Goal: Information Seeking & Learning: Learn about a topic

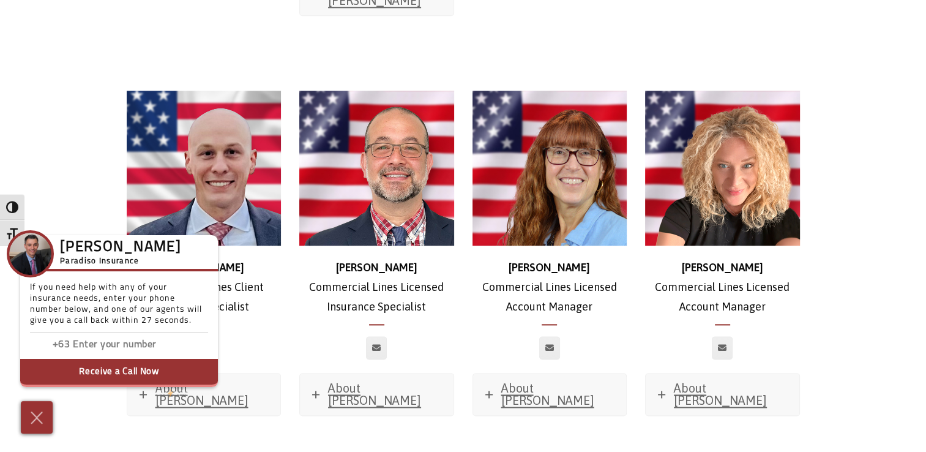
scroll to position [1487, 0]
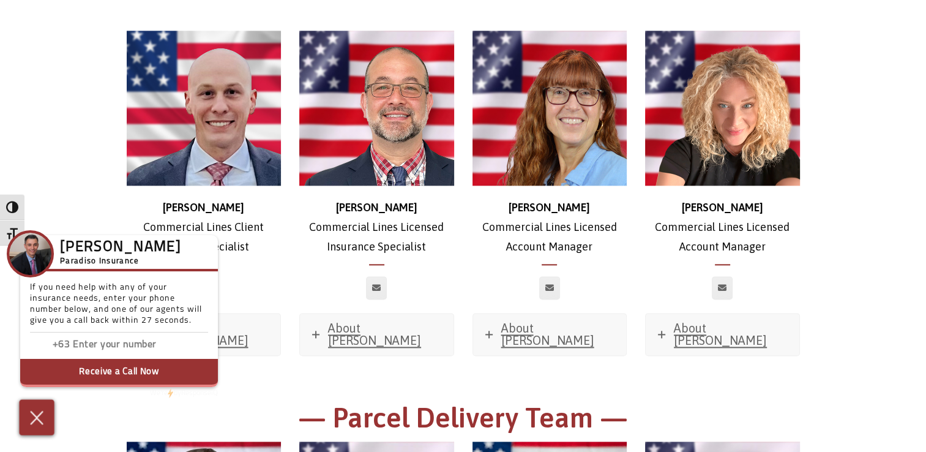
click at [39, 425] on img at bounding box center [37, 417] width 20 height 21
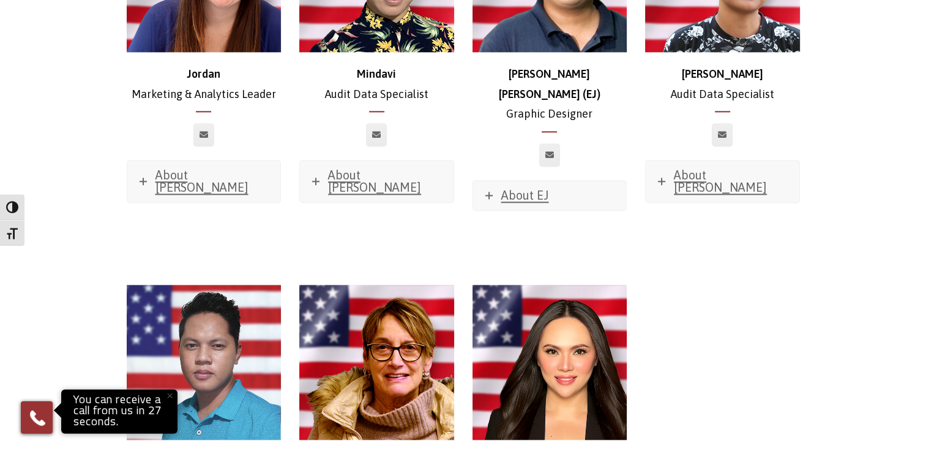
scroll to position [6362, 0]
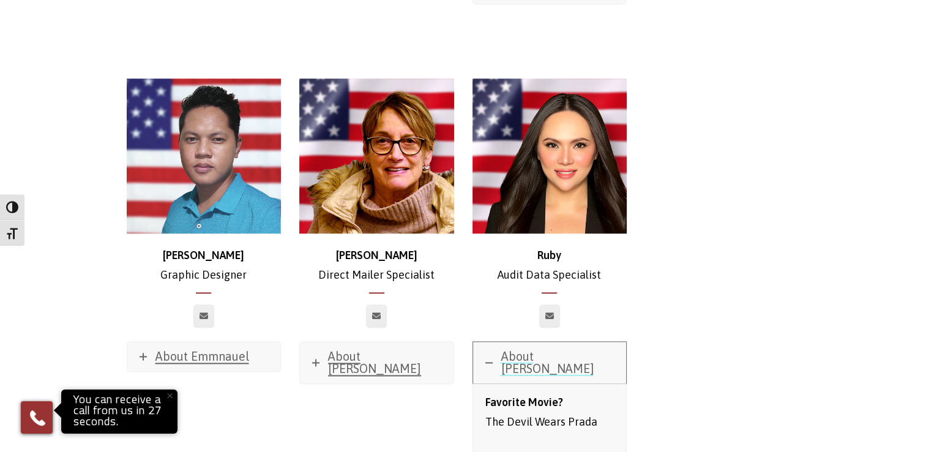
scroll to position [6490, 0]
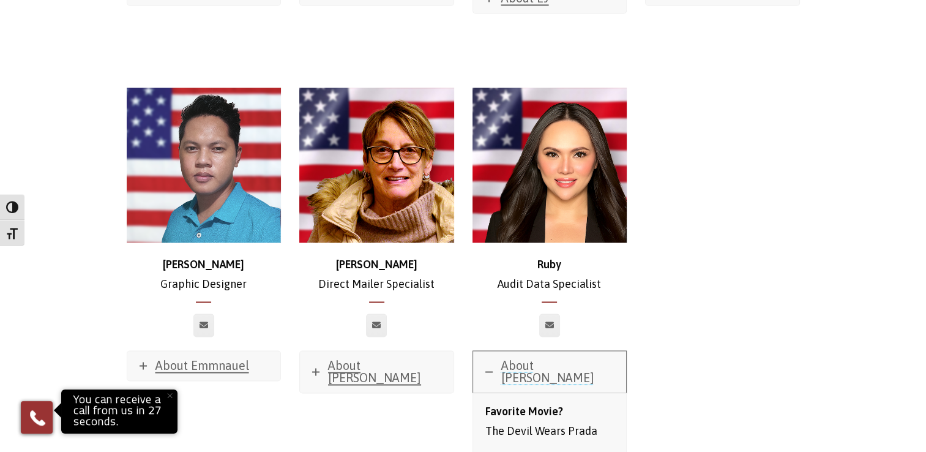
click at [494, 351] on link "About [PERSON_NAME]" at bounding box center [550, 372] width 154 height 42
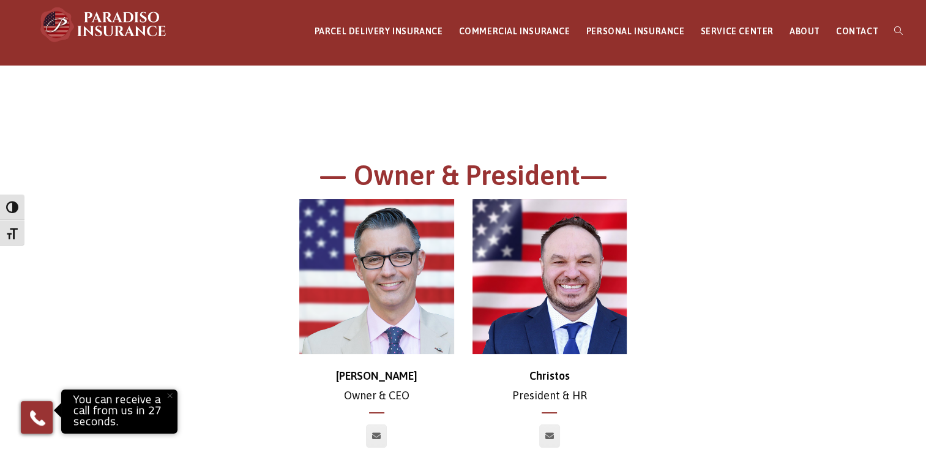
scroll to position [0, 0]
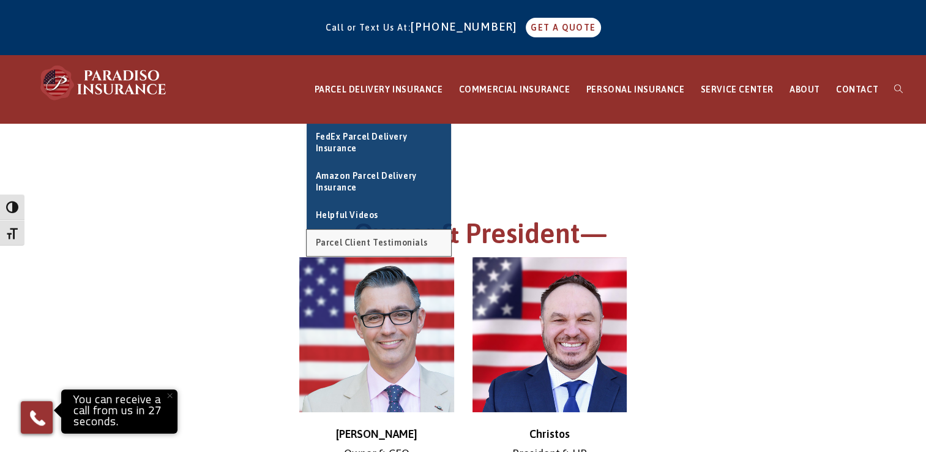
click at [428, 242] on span "Parcel Client Testimonials" at bounding box center [372, 243] width 112 height 10
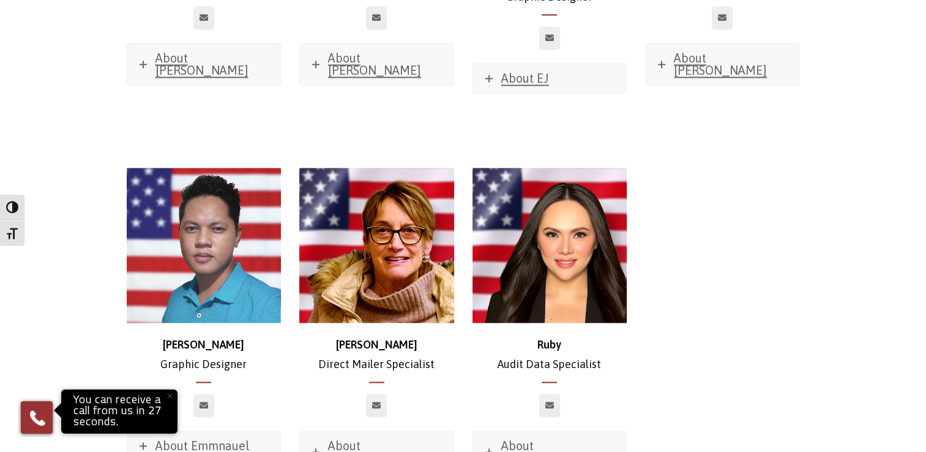
scroll to position [6419, 0]
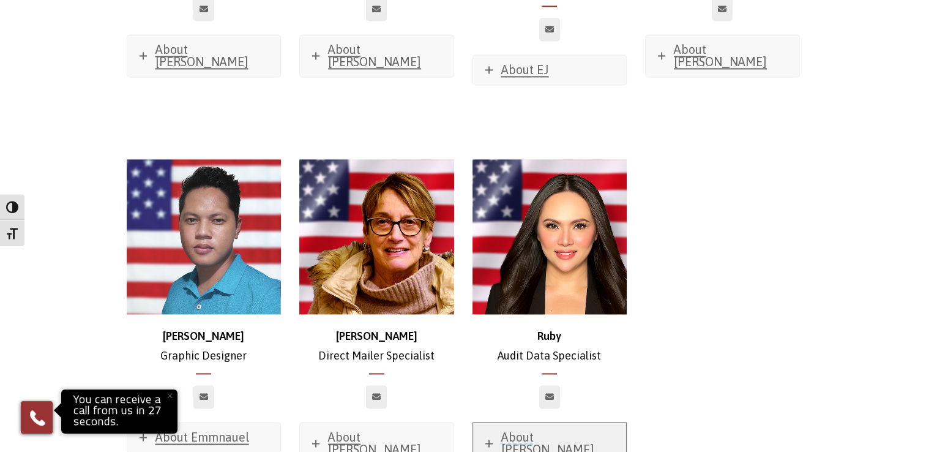
click at [499, 423] on link "About [PERSON_NAME]" at bounding box center [550, 444] width 154 height 42
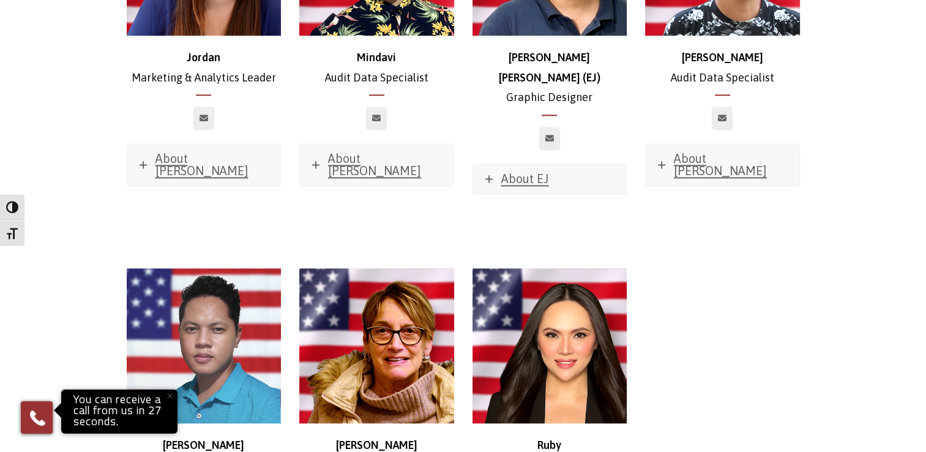
scroll to position [6329, 0]
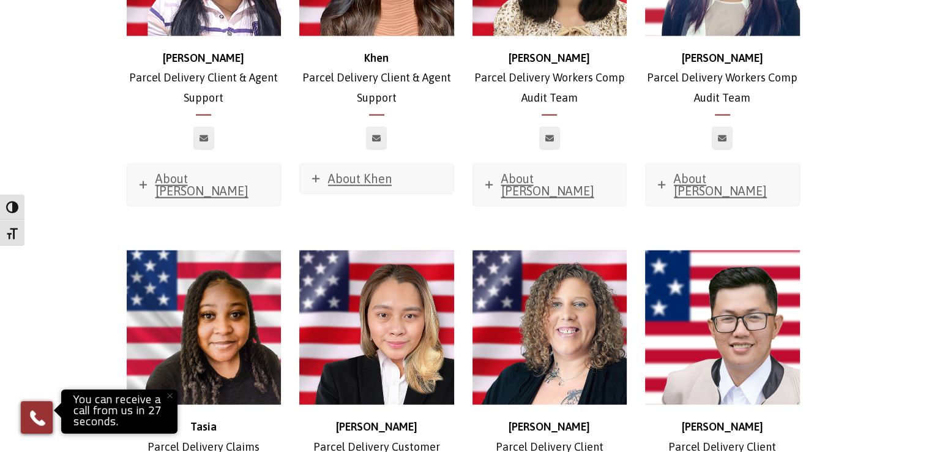
scroll to position [2800, 0]
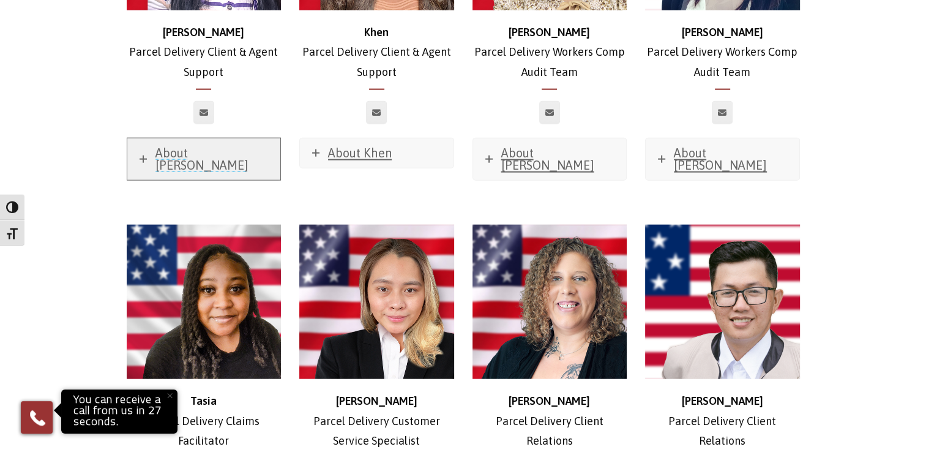
click at [139, 138] on link "About [PERSON_NAME]" at bounding box center [204, 159] width 154 height 42
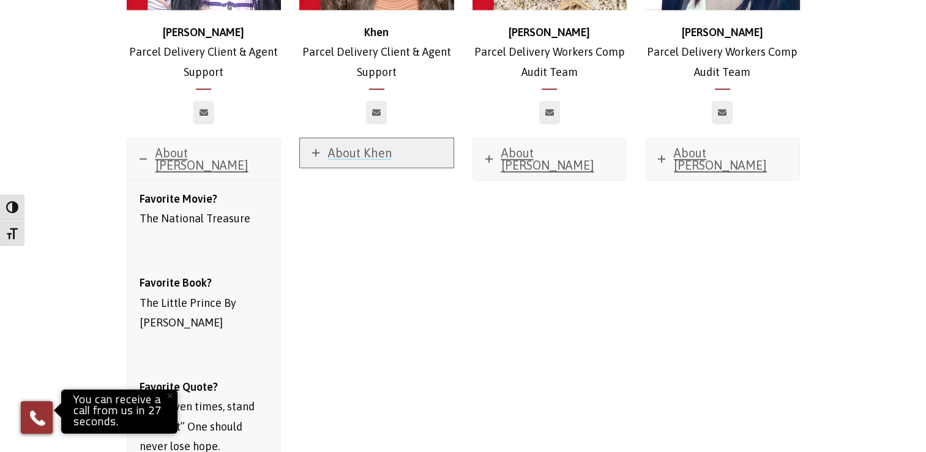
click at [316, 149] on icon at bounding box center [315, 152] width 7 height 7
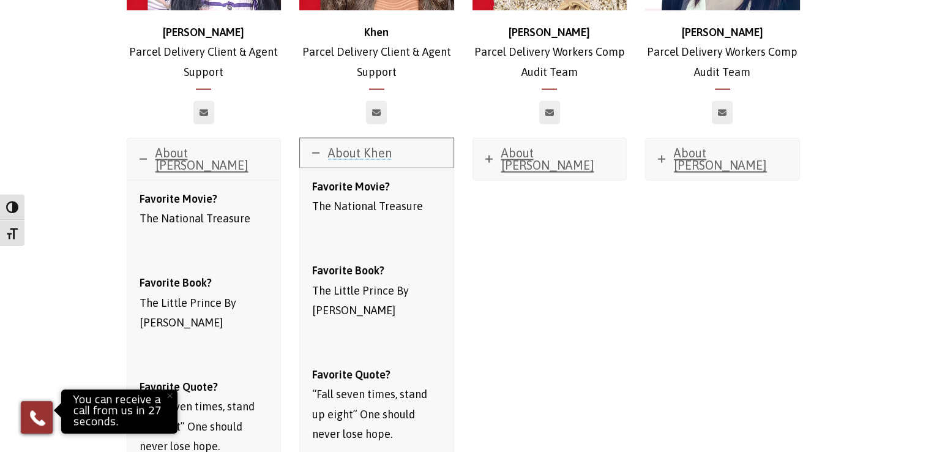
click at [316, 149] on icon at bounding box center [315, 152] width 7 height 7
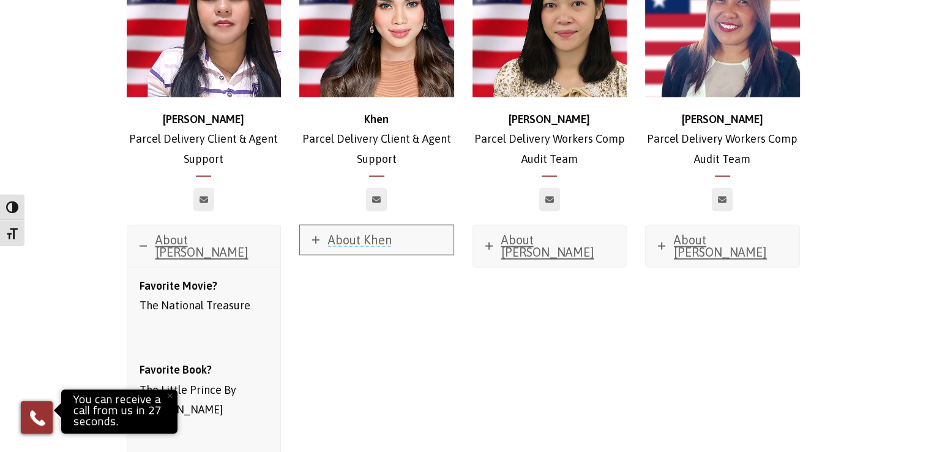
scroll to position [2649, 0]
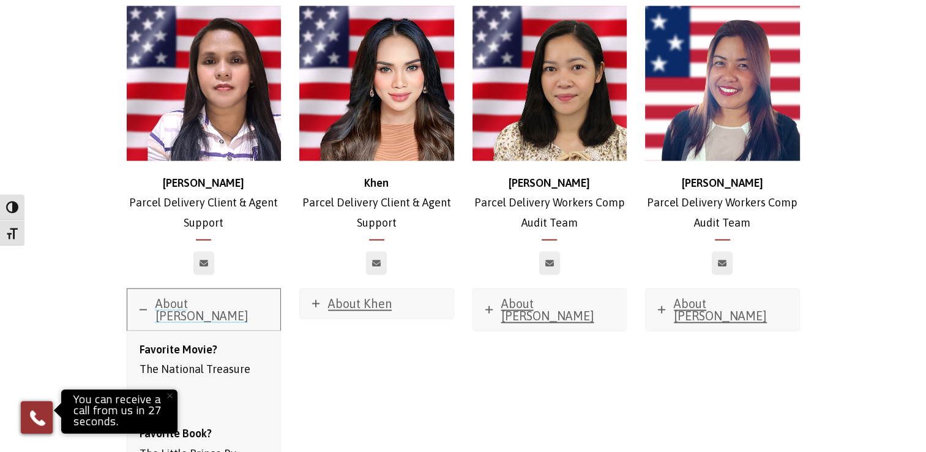
click at [141, 306] on icon at bounding box center [143, 309] width 7 height 7
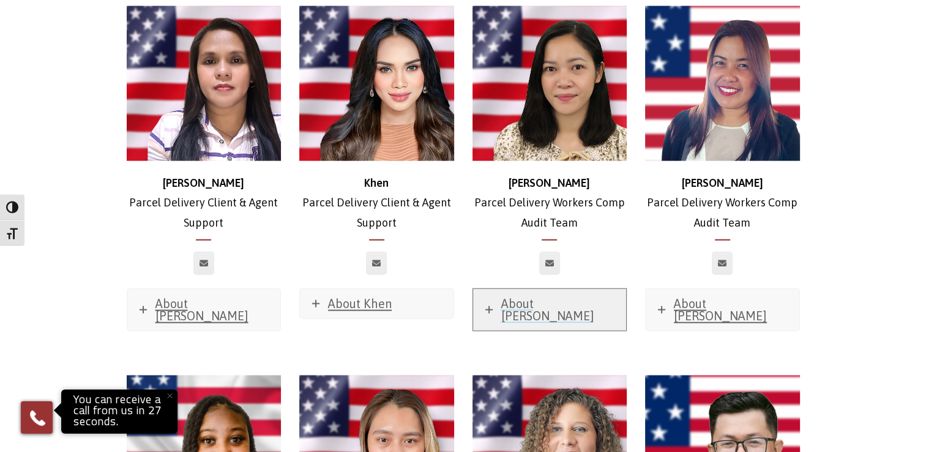
click at [489, 306] on icon at bounding box center [489, 309] width 7 height 7
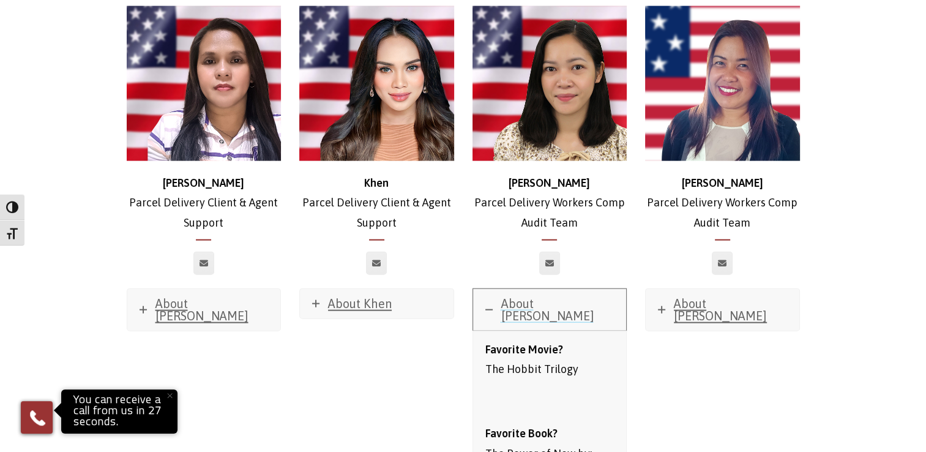
click at [483, 289] on link "About [PERSON_NAME]" at bounding box center [550, 310] width 154 height 42
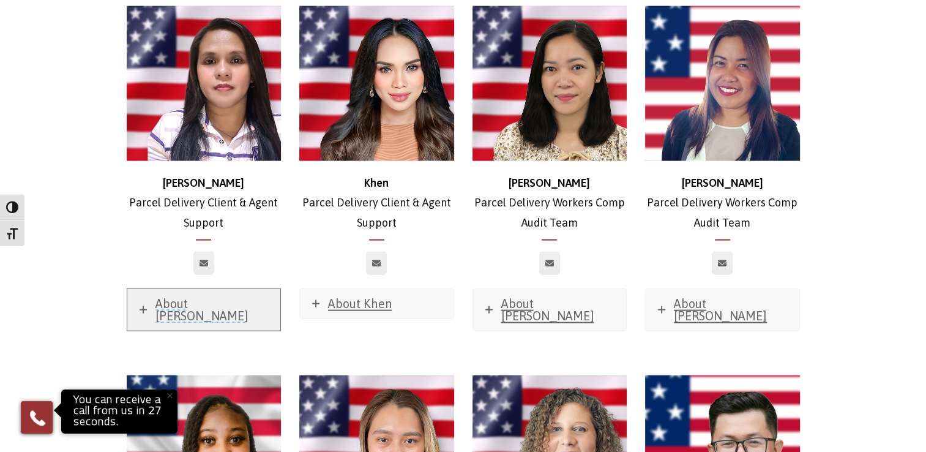
click at [135, 289] on link "About [PERSON_NAME]" at bounding box center [204, 310] width 154 height 42
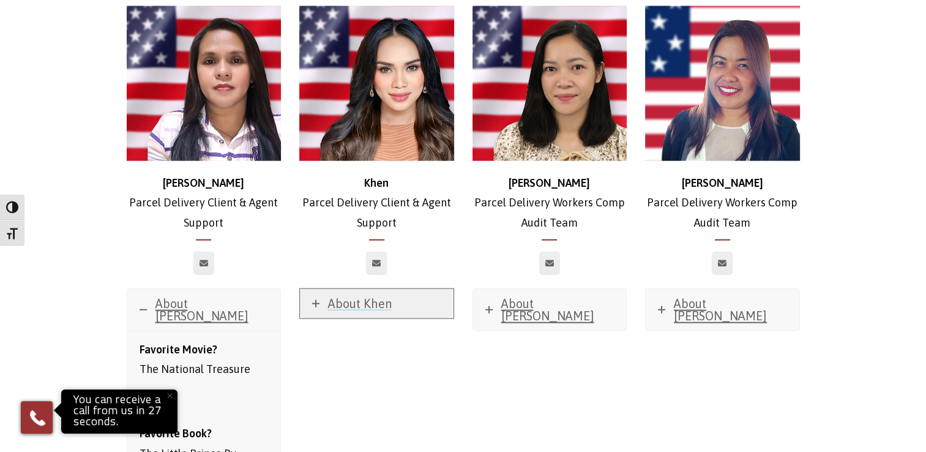
click at [311, 289] on link "About Khen" at bounding box center [377, 303] width 154 height 29
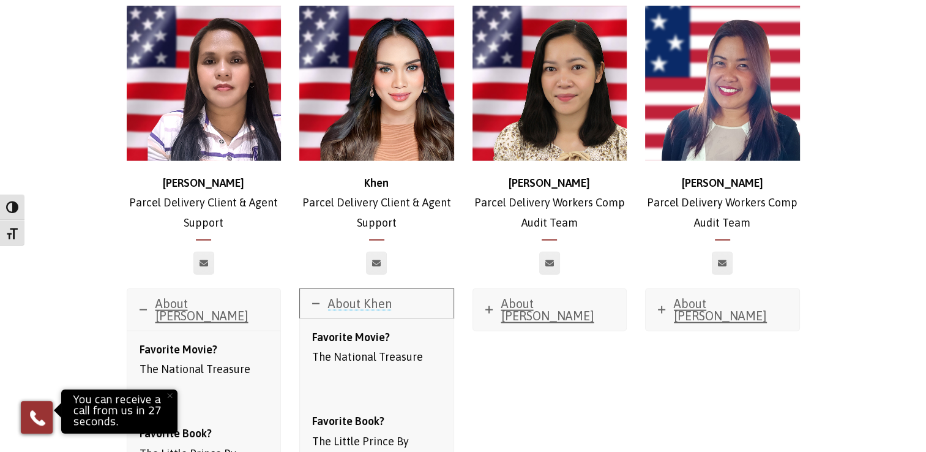
click at [311, 289] on link "About Khen" at bounding box center [377, 303] width 154 height 29
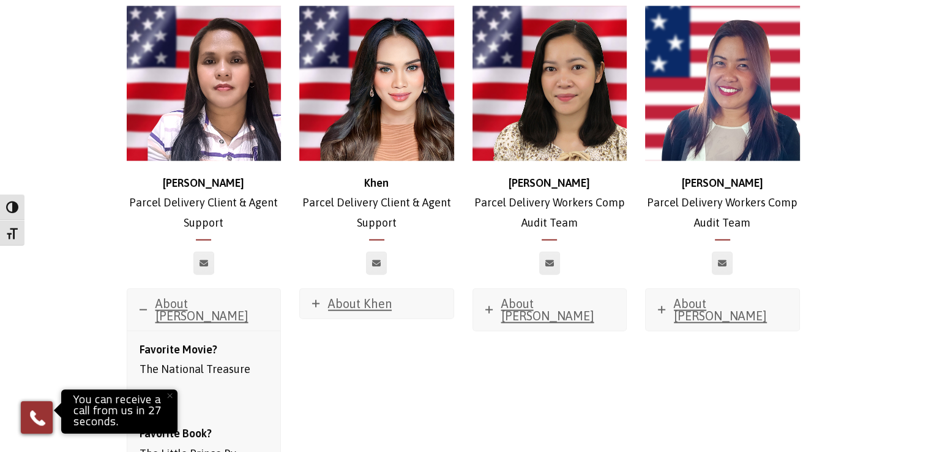
click at [233, 424] on p "Favorite Book? The Little Prince By [PERSON_NAME]" at bounding box center [204, 453] width 129 height 59
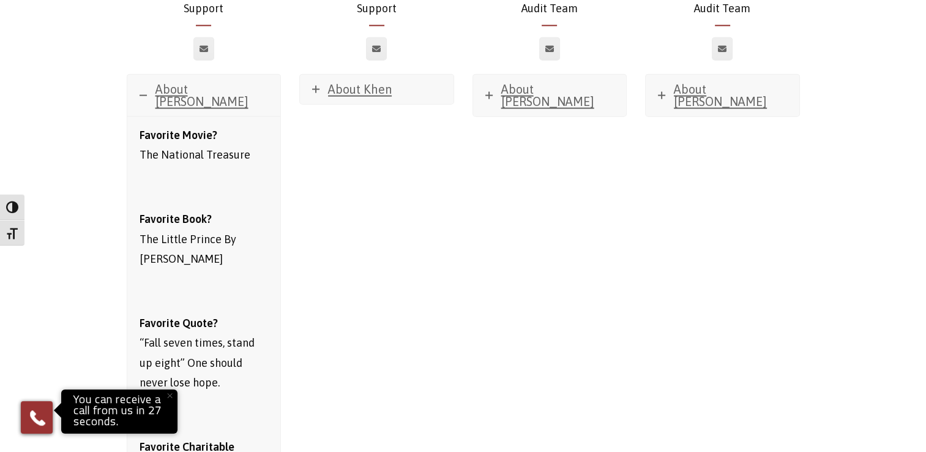
scroll to position [2873, 0]
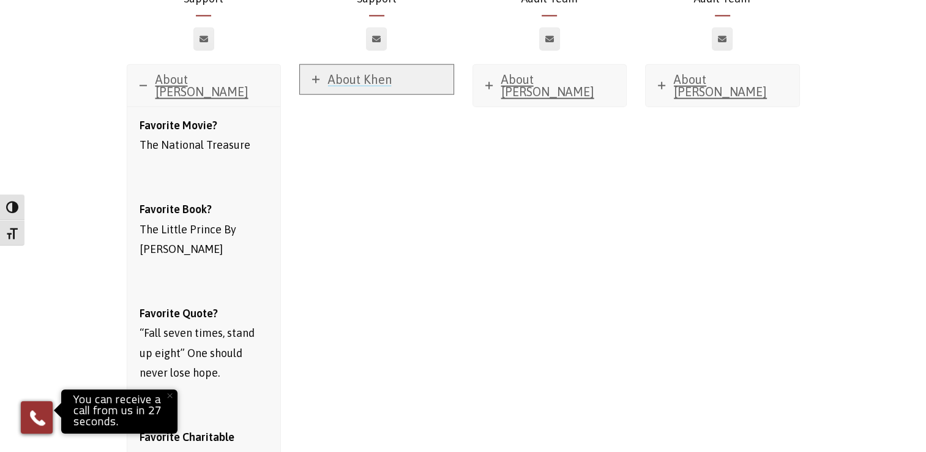
click at [313, 76] on icon at bounding box center [315, 79] width 7 height 7
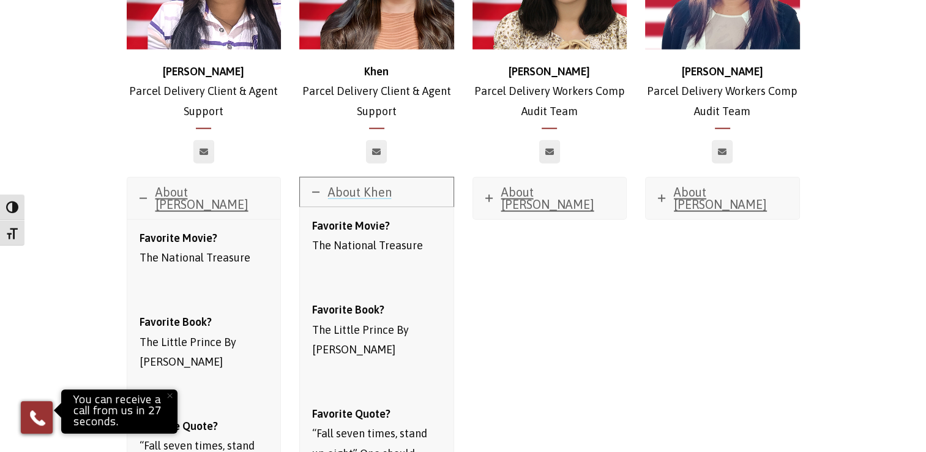
scroll to position [2751, 0]
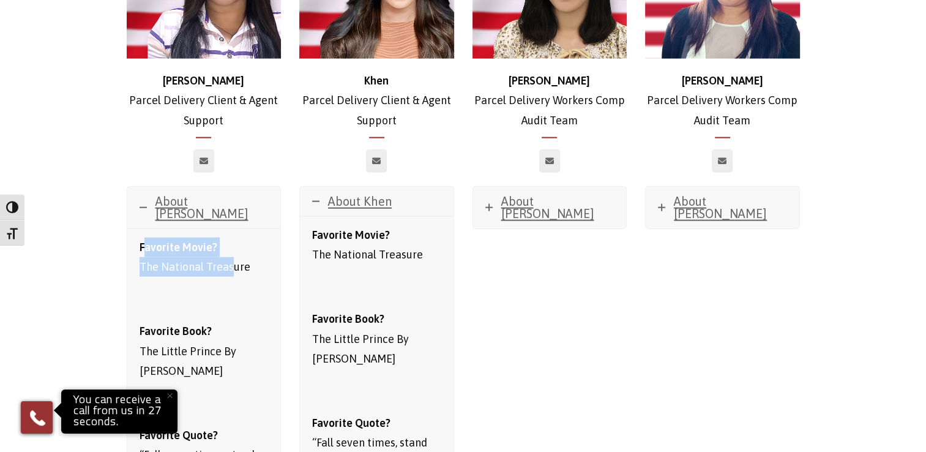
drag, startPoint x: 142, startPoint y: 154, endPoint x: 230, endPoint y: 170, distance: 89.5
click at [230, 238] on p "Favorite Movie? The National Treasure" at bounding box center [204, 258] width 129 height 40
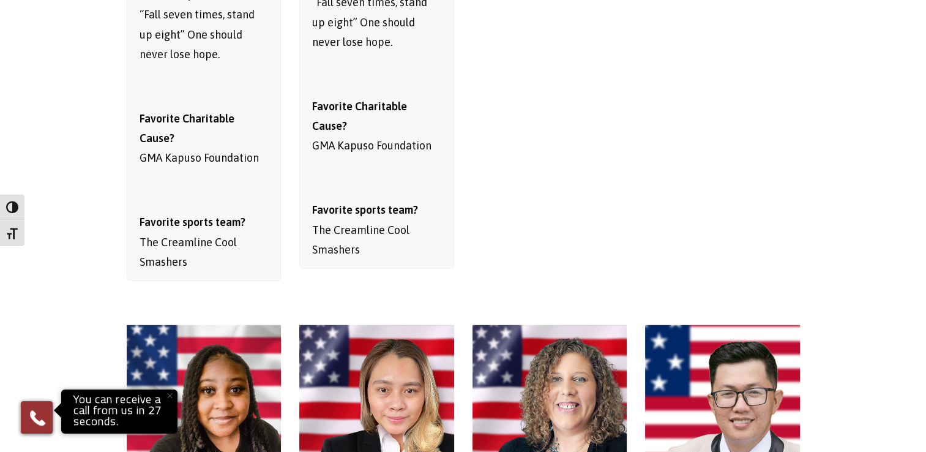
scroll to position [3346, 0]
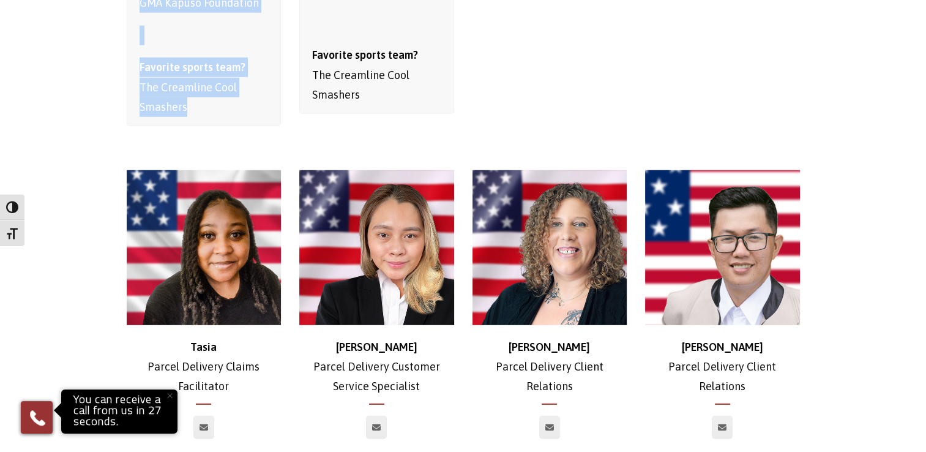
drag, startPoint x: 139, startPoint y: 154, endPoint x: 233, endPoint y: 32, distance: 153.2
copy div "Favorite Movie? The National Treasure Favorite Book? The Little Prince By [PERS…"
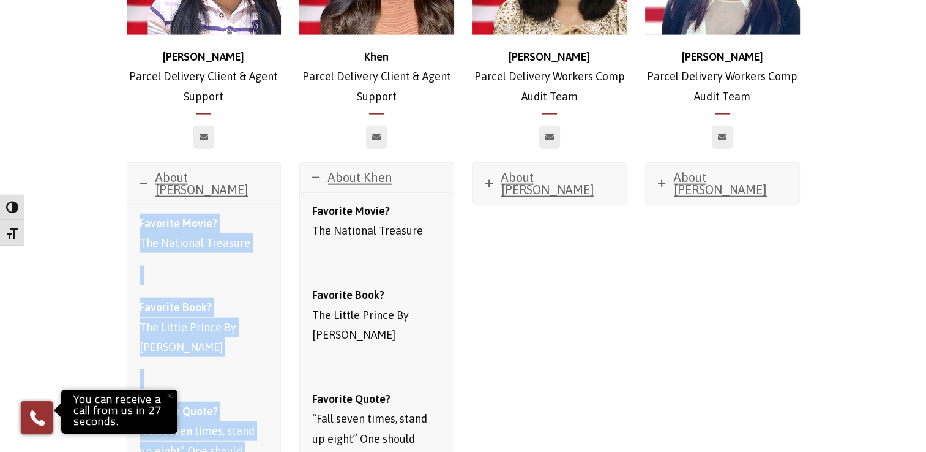
scroll to position [2794, 0]
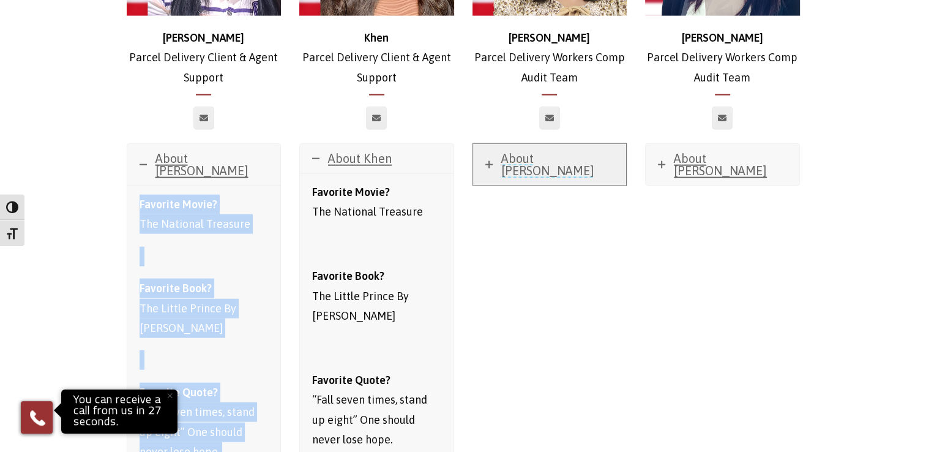
click at [487, 161] on icon at bounding box center [489, 164] width 7 height 7
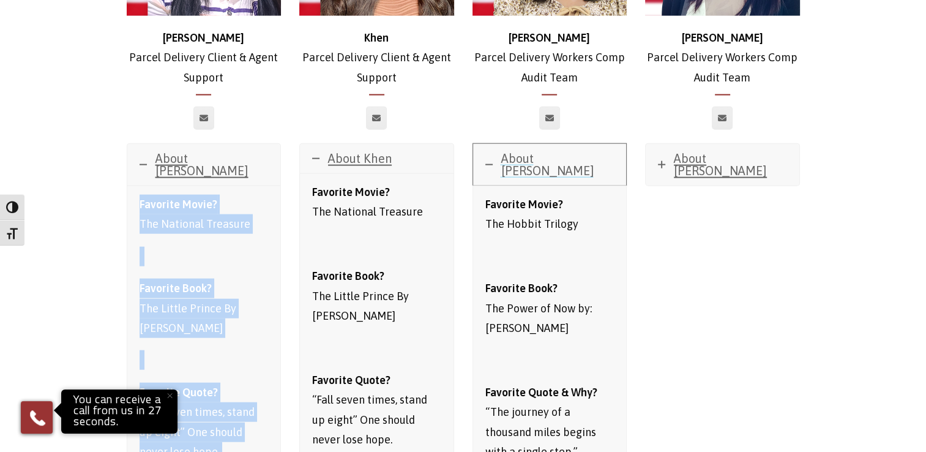
click at [487, 161] on icon at bounding box center [489, 164] width 7 height 7
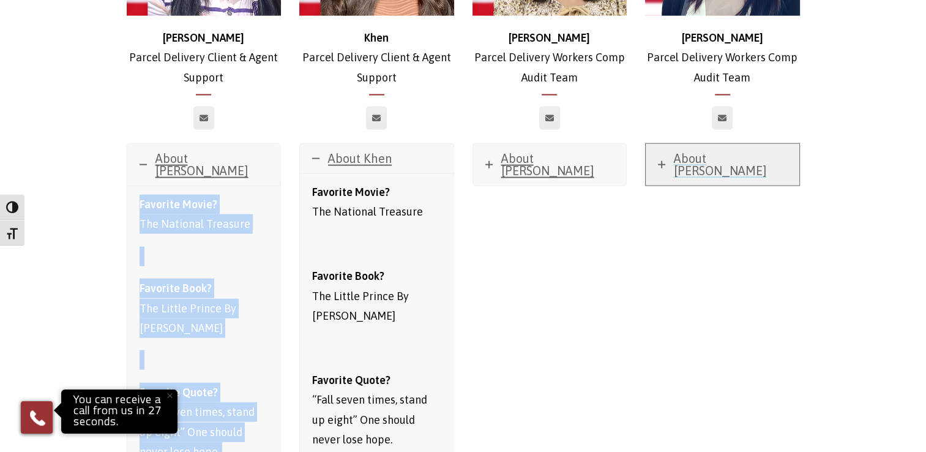
click at [666, 144] on link "About [PERSON_NAME]" at bounding box center [723, 165] width 154 height 42
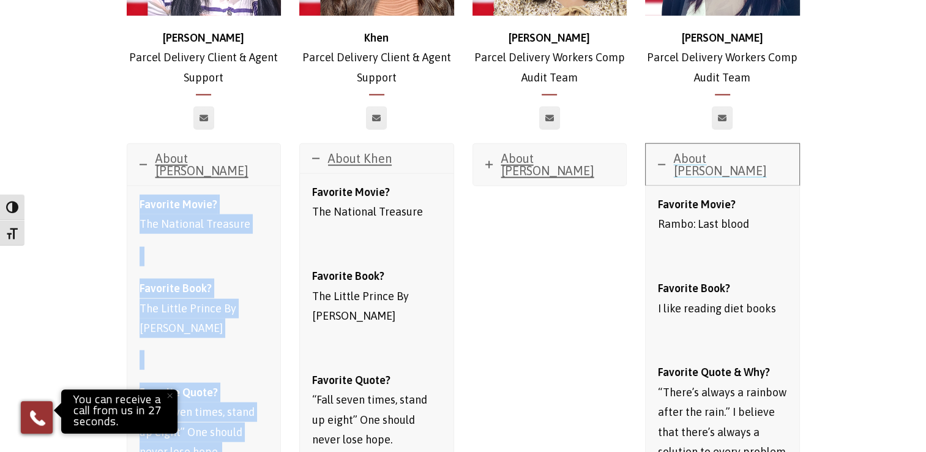
click at [666, 144] on link "About [PERSON_NAME]" at bounding box center [723, 165] width 154 height 42
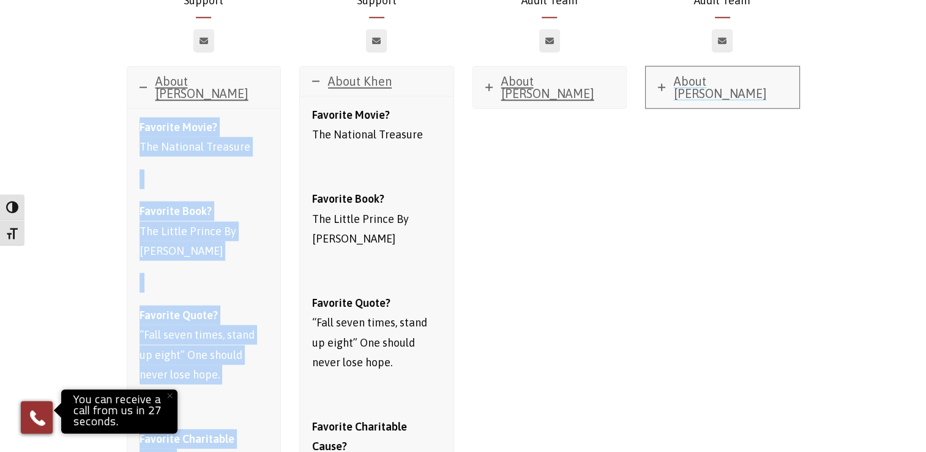
scroll to position [2863, 0]
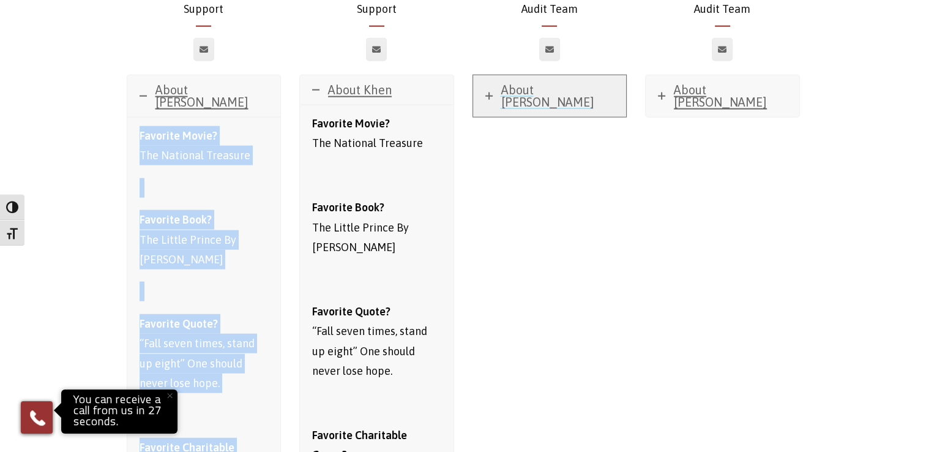
click at [487, 75] on link "About [PERSON_NAME]" at bounding box center [550, 96] width 154 height 42
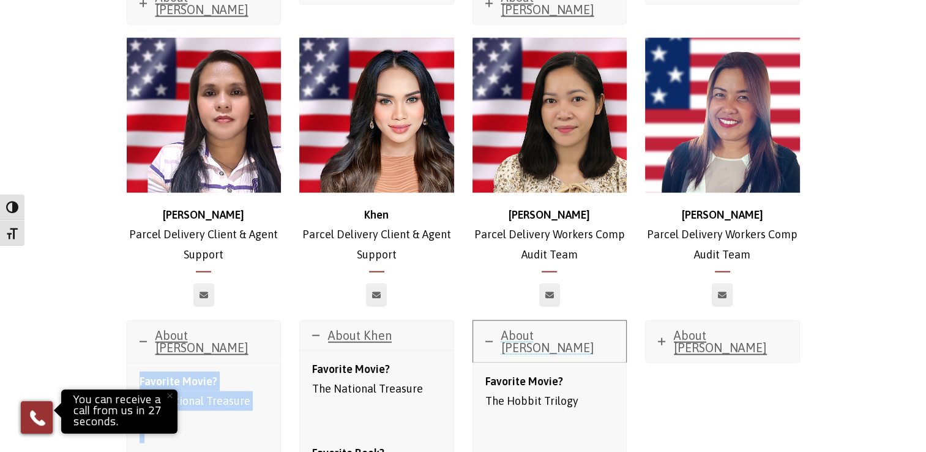
scroll to position [2636, 0]
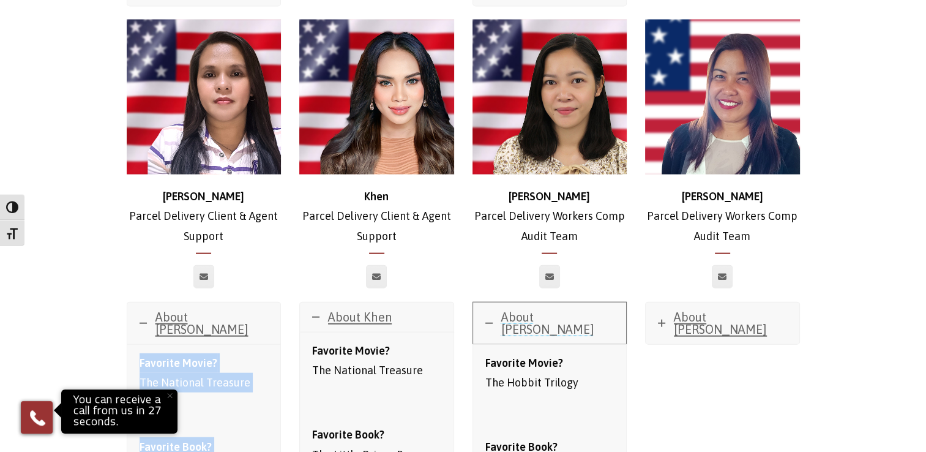
click at [487, 302] on link "About [PERSON_NAME]" at bounding box center [550, 323] width 154 height 42
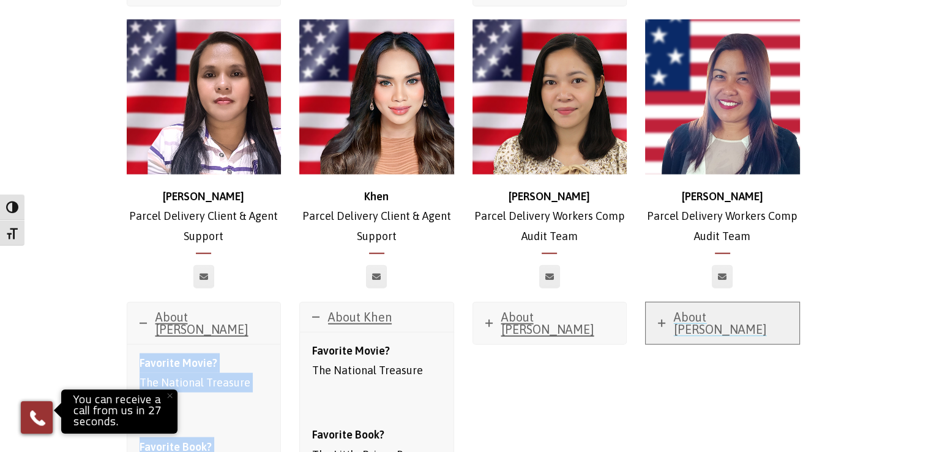
click at [657, 302] on link "About [PERSON_NAME]" at bounding box center [723, 323] width 154 height 42
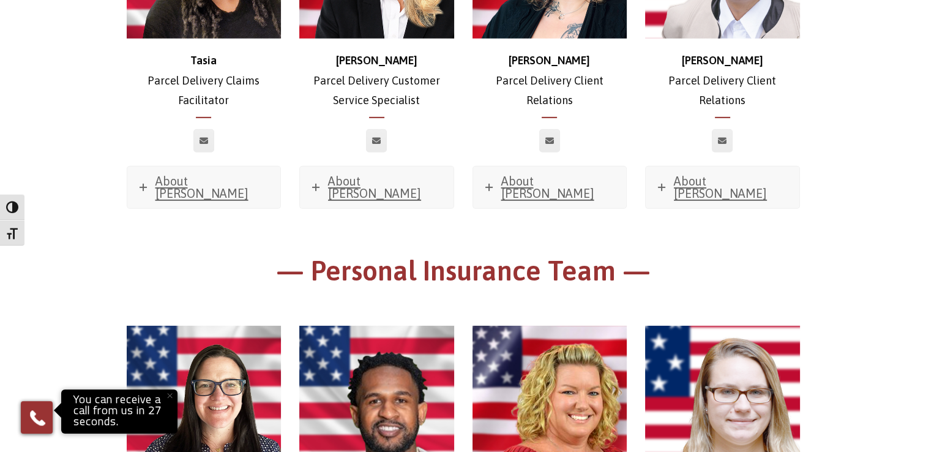
scroll to position [3716, 0]
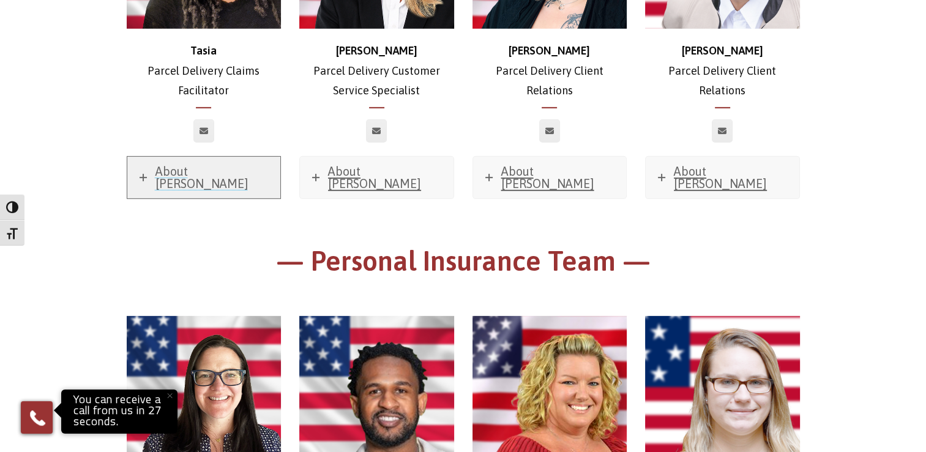
click at [138, 157] on link "About [PERSON_NAME]" at bounding box center [204, 178] width 154 height 42
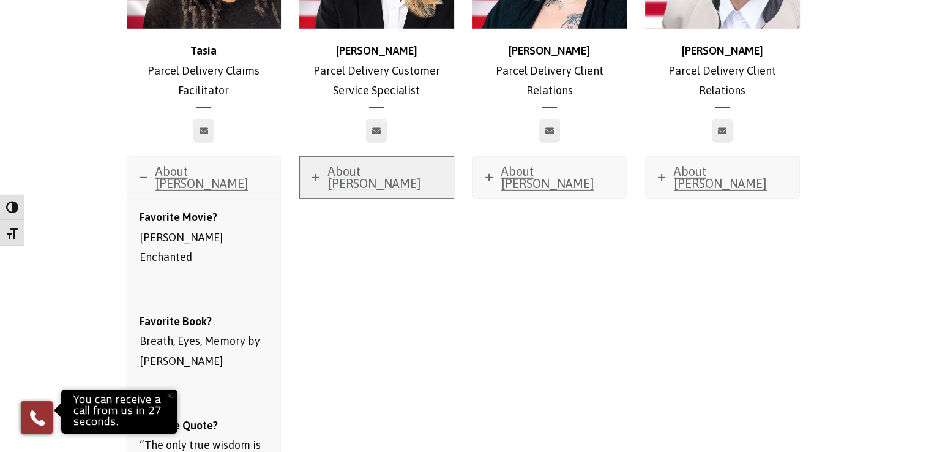
click at [310, 157] on link "About [PERSON_NAME]" at bounding box center [377, 178] width 154 height 42
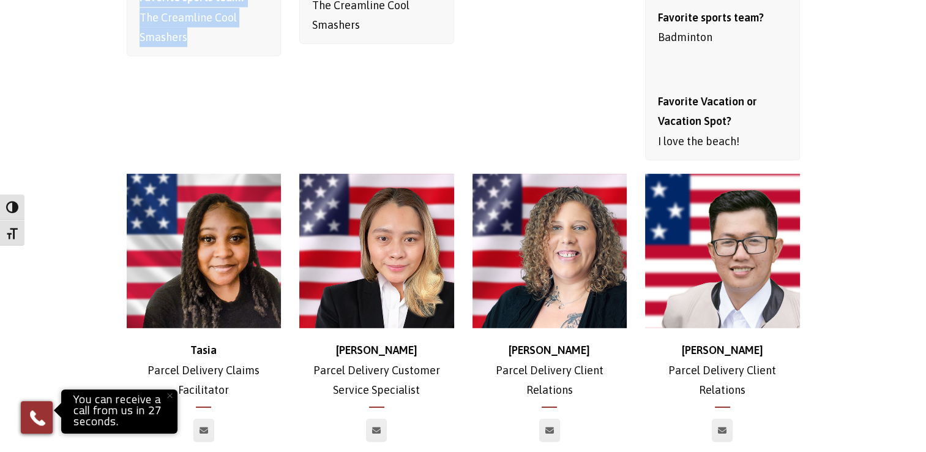
scroll to position [3426, 0]
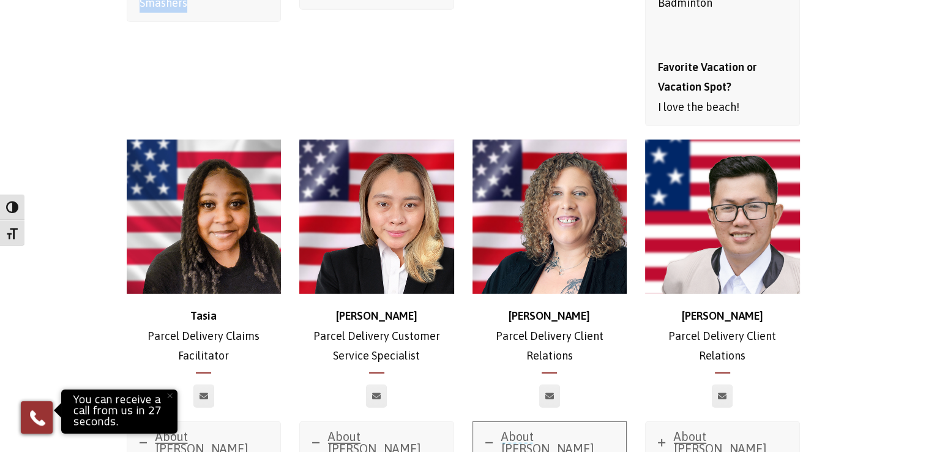
scroll to position [3500, 0]
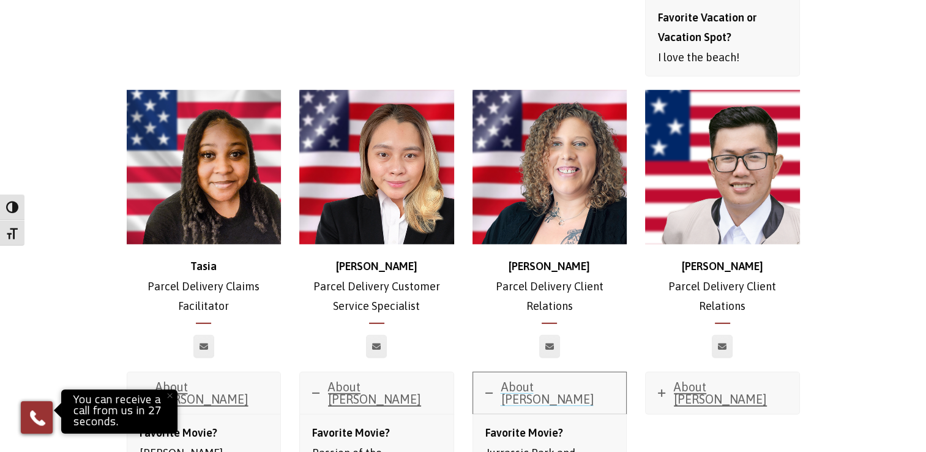
click at [490, 389] on icon at bounding box center [489, 392] width 7 height 7
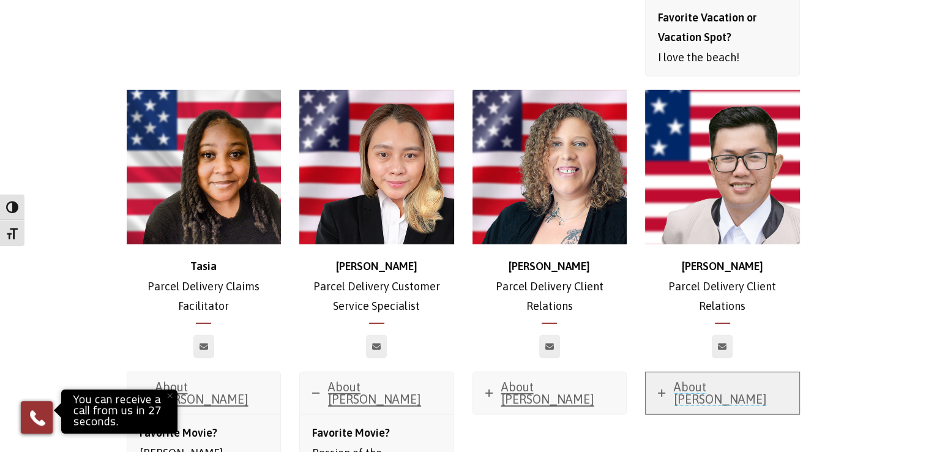
click at [664, 372] on link "About [PERSON_NAME]" at bounding box center [723, 393] width 154 height 42
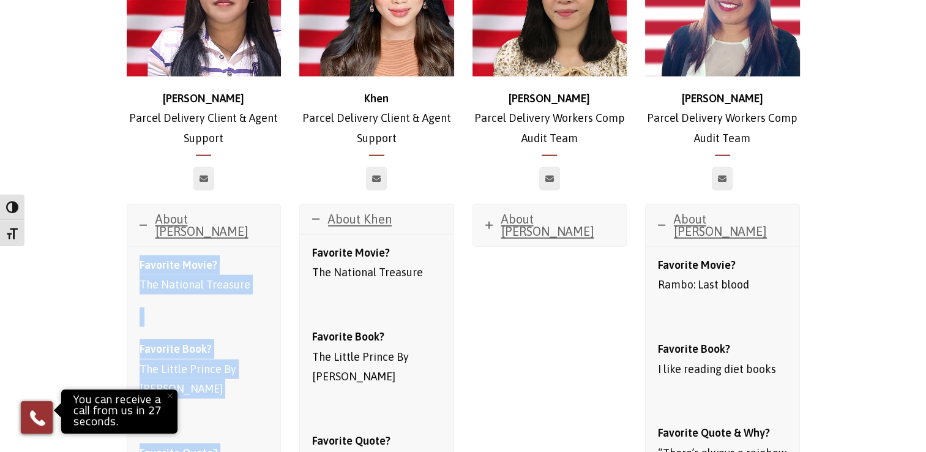
scroll to position [2743, 0]
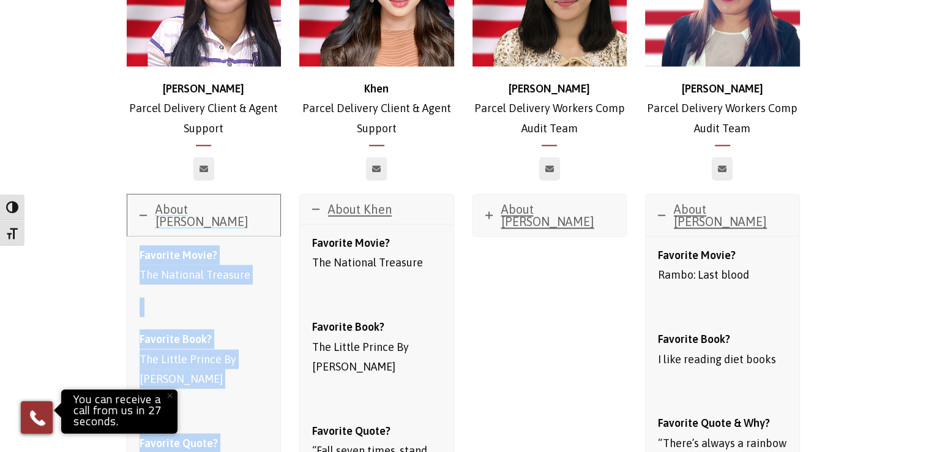
click at [138, 195] on link "About [PERSON_NAME]" at bounding box center [204, 216] width 154 height 42
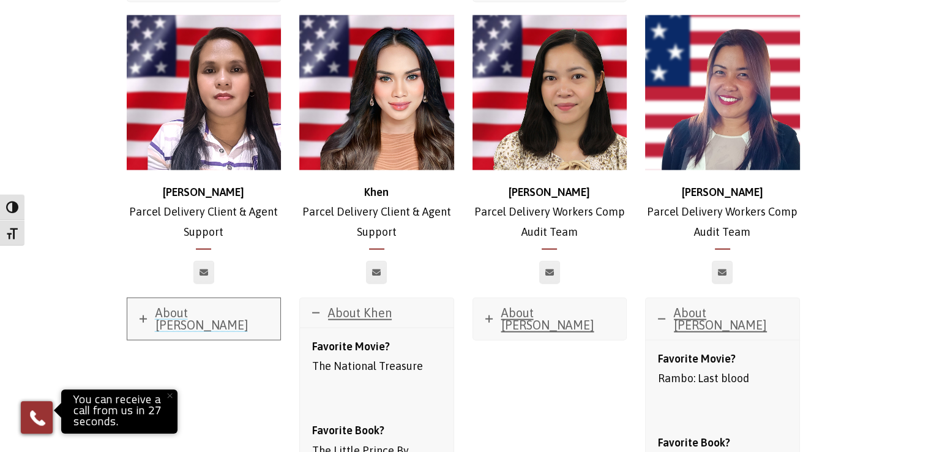
scroll to position [2650, 0]
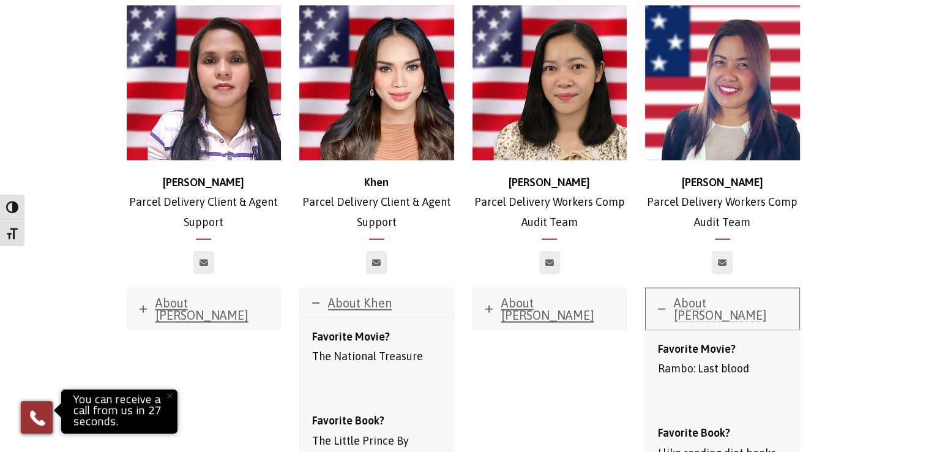
click at [661, 306] on icon at bounding box center [661, 309] width 7 height 7
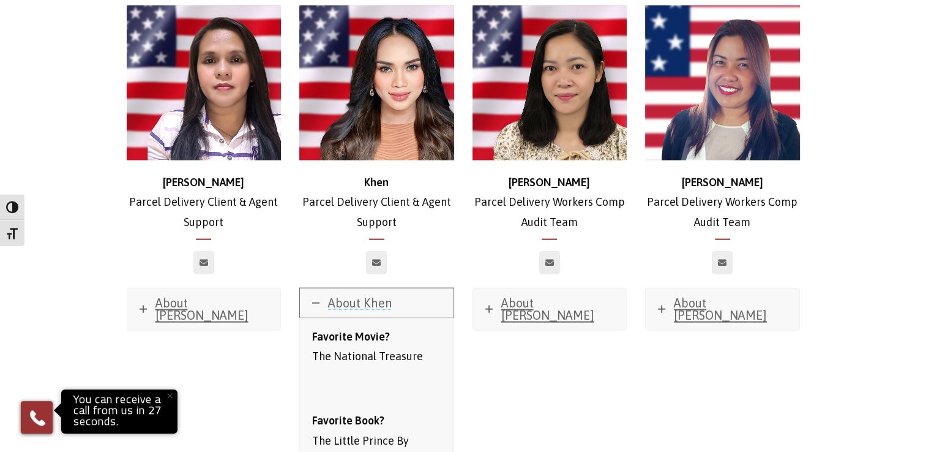
click at [311, 288] on link "About Khen" at bounding box center [377, 302] width 154 height 29
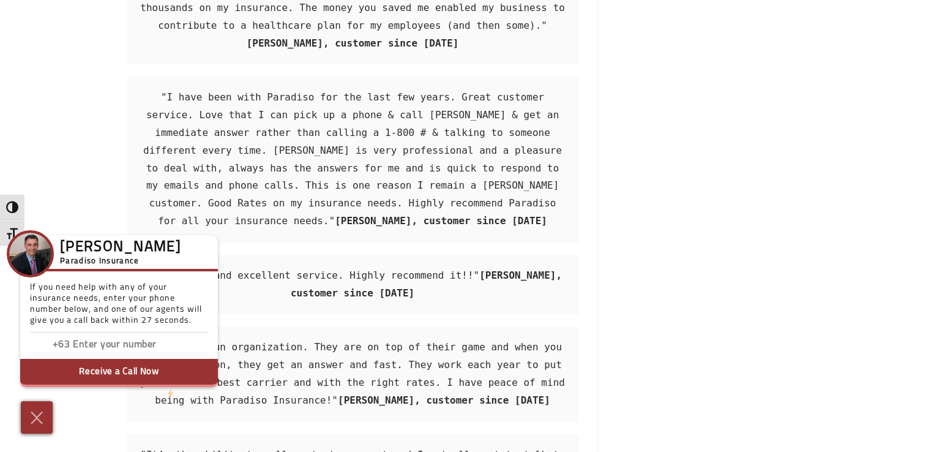
scroll to position [1573, 0]
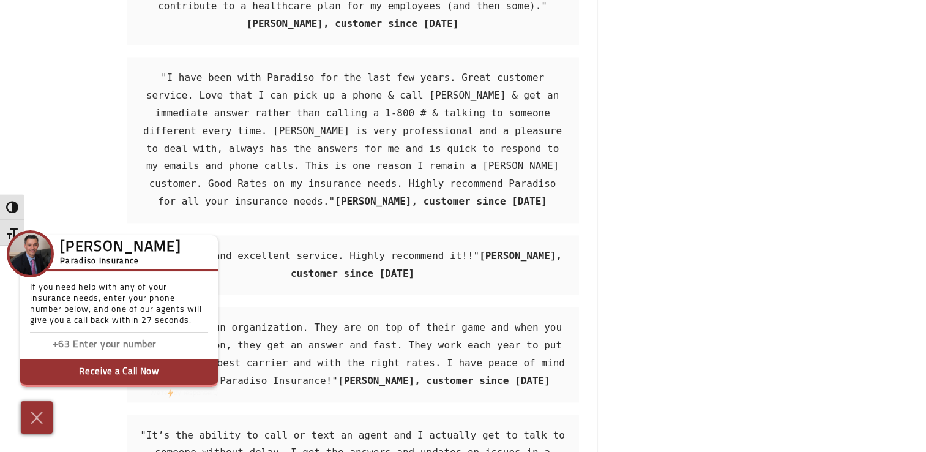
click at [35, 418] on img at bounding box center [37, 417] width 20 height 21
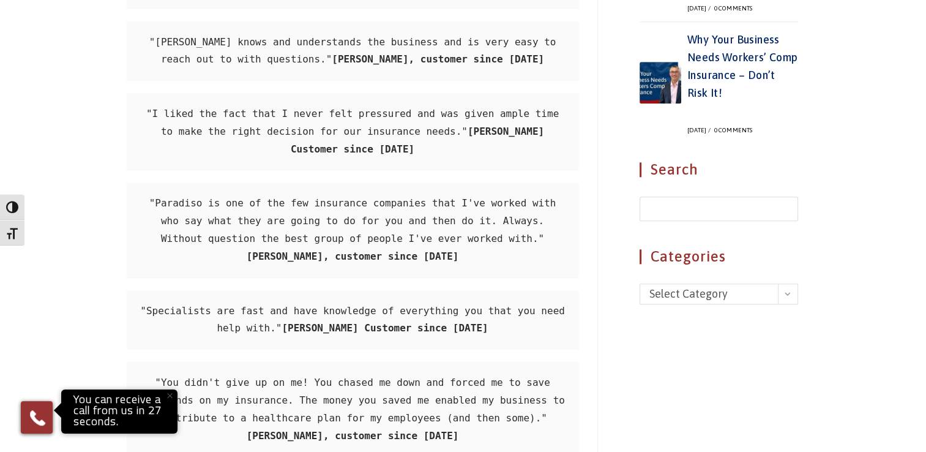
scroll to position [1142, 0]
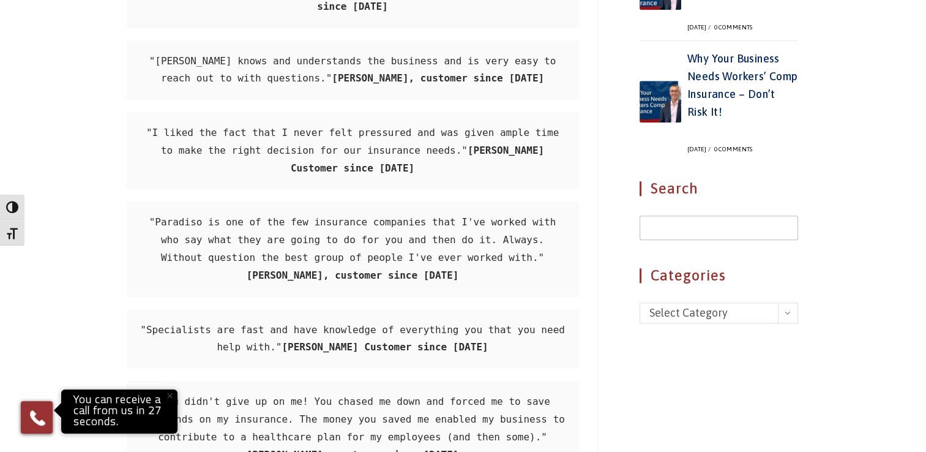
click at [775, 216] on input "Insert search query" at bounding box center [719, 228] width 159 height 24
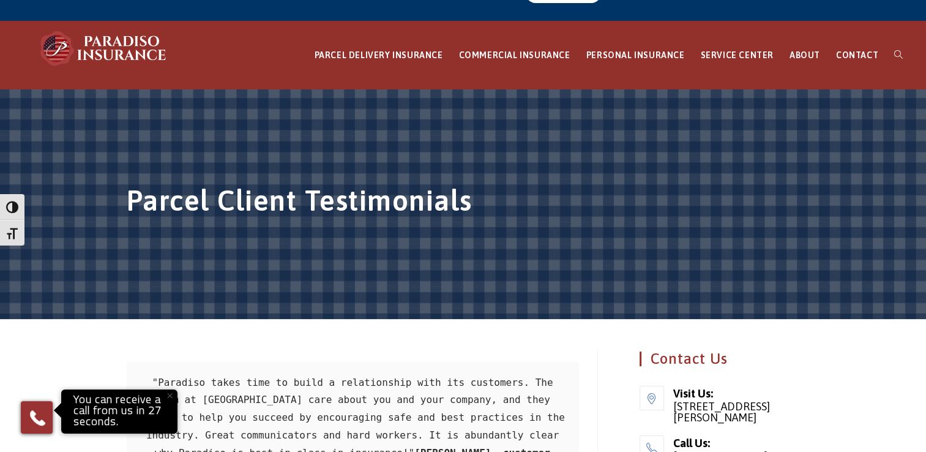
scroll to position [0, 0]
